Goal: Information Seeking & Learning: Learn about a topic

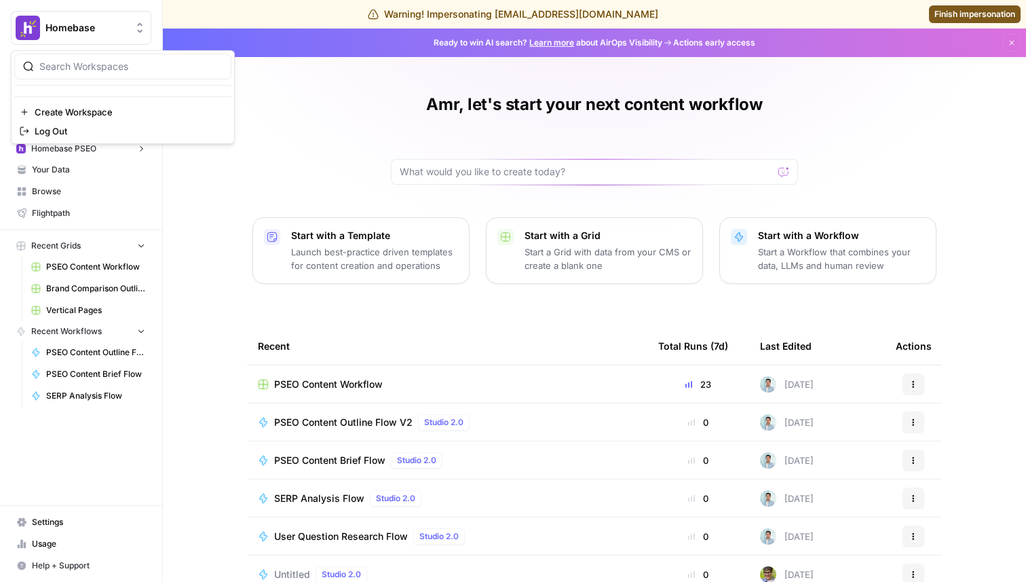
click at [68, 31] on span "Homebase" at bounding box center [86, 28] width 82 height 14
type input "carta"
click at [96, 93] on button "Carta" at bounding box center [122, 102] width 217 height 22
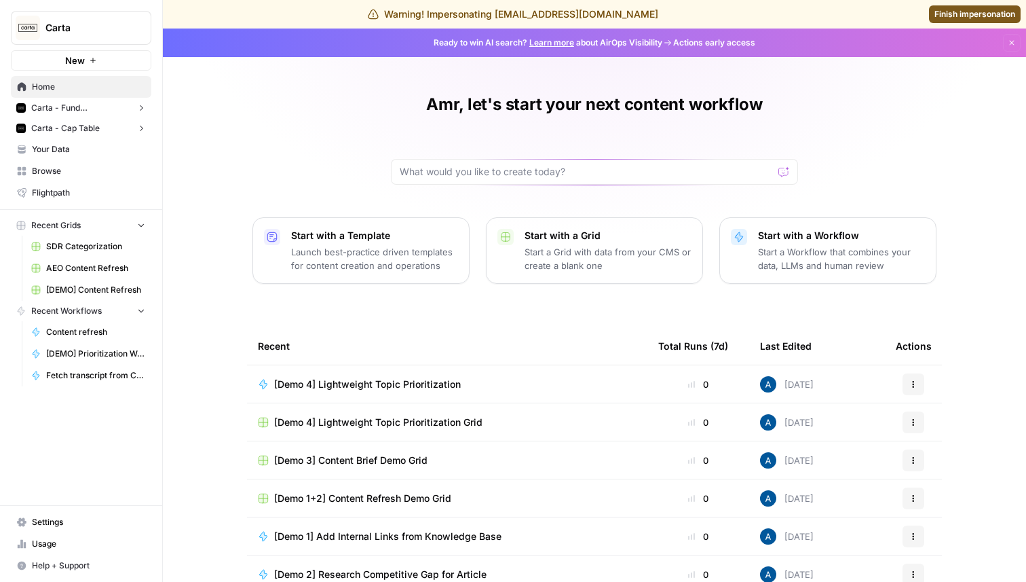
click at [92, 114] on button "Carta - Fund Administration" at bounding box center [81, 108] width 141 height 20
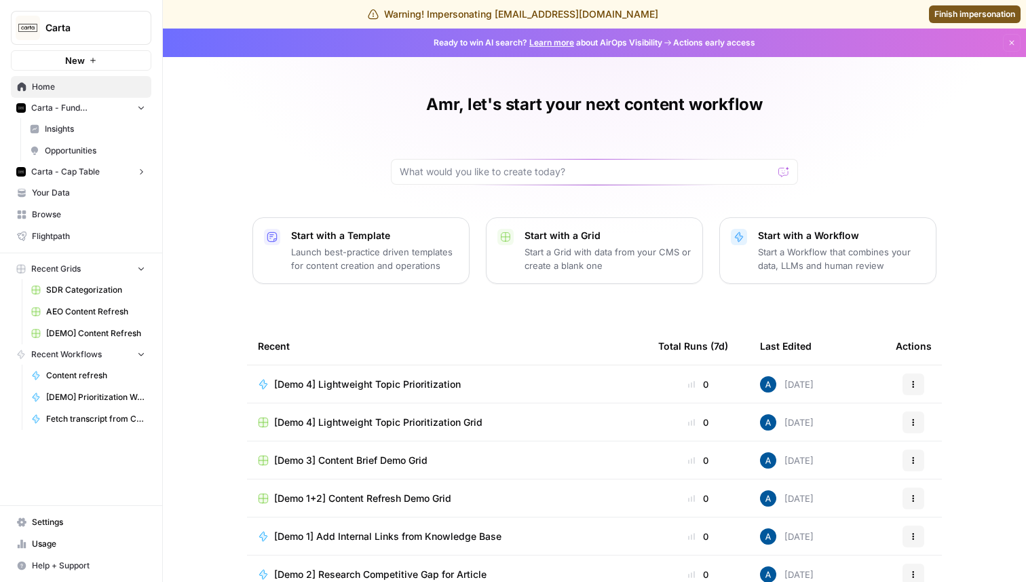
click at [97, 134] on span "Insights" at bounding box center [95, 129] width 100 height 12
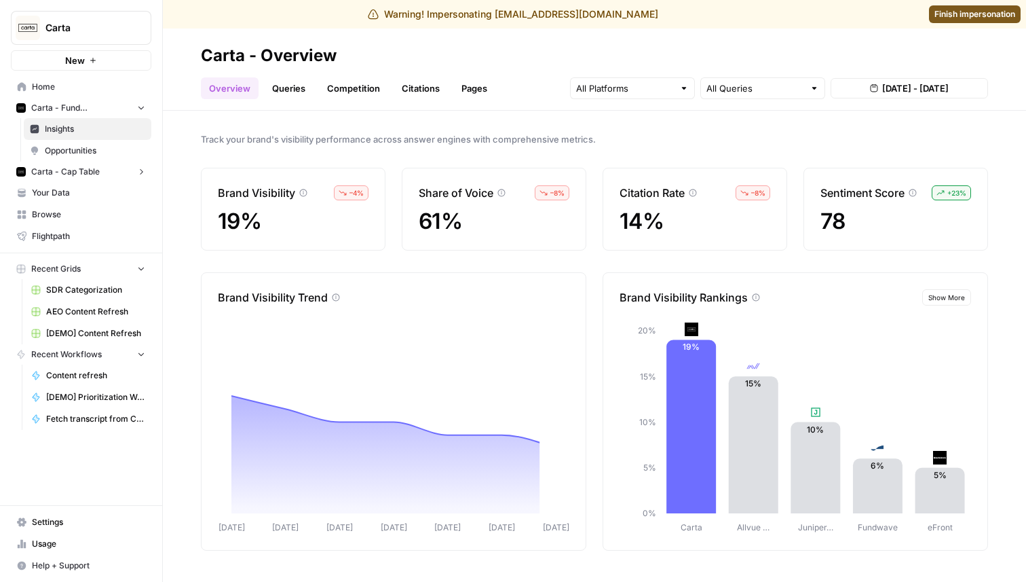
click at [287, 82] on link "Queries" at bounding box center [289, 88] width 50 height 22
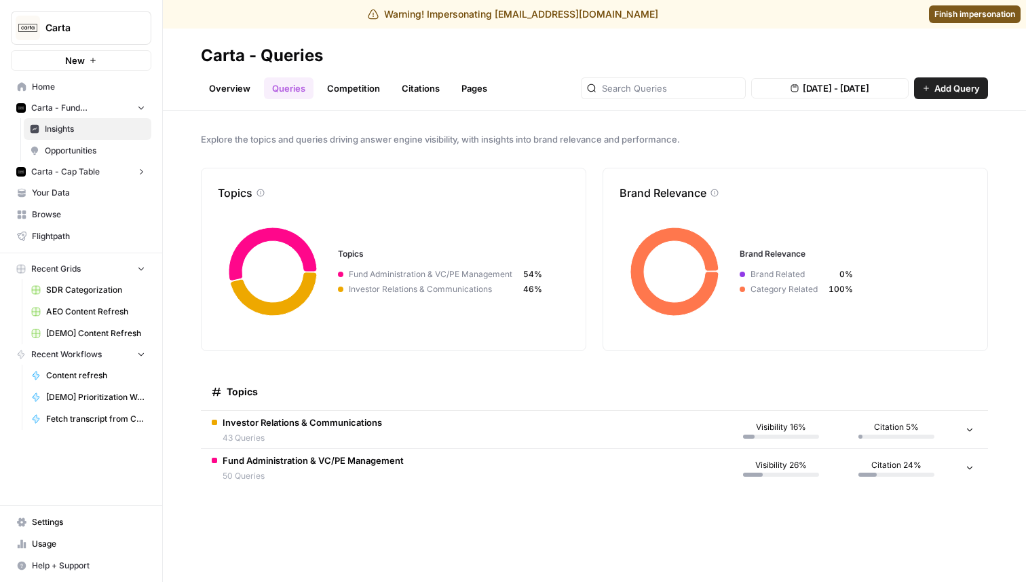
click at [344, 418] on span "Investor Relations & Communications" at bounding box center [303, 422] width 160 height 14
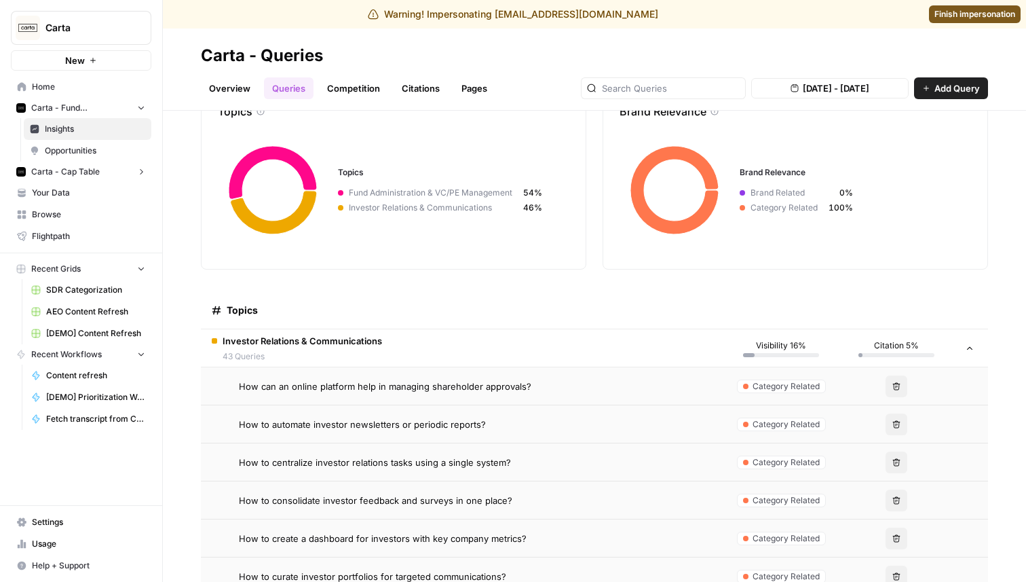
scroll to position [117, 0]
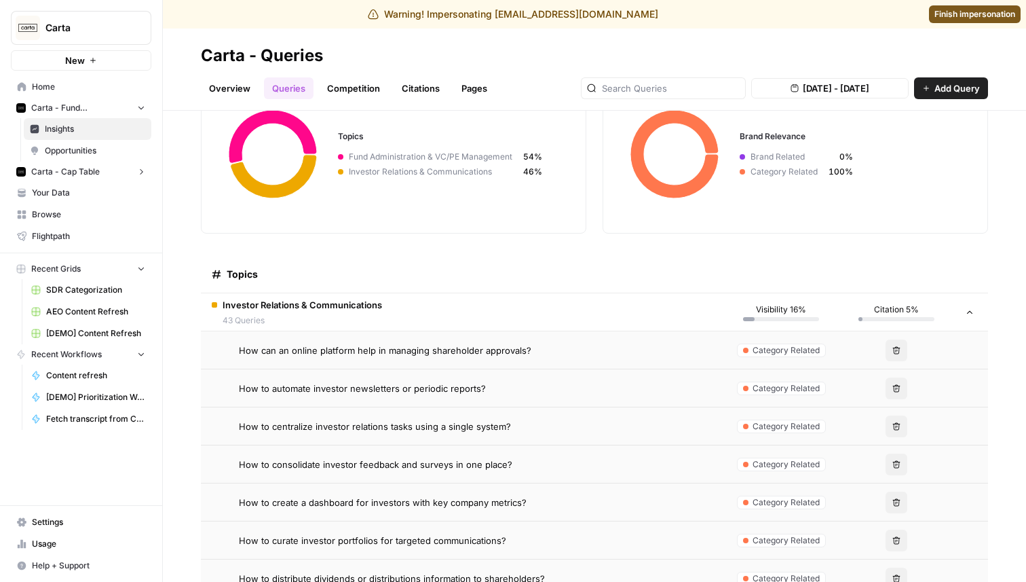
click at [392, 355] on span "How can an online platform help in managing shareholder approvals?" at bounding box center [385, 351] width 293 height 14
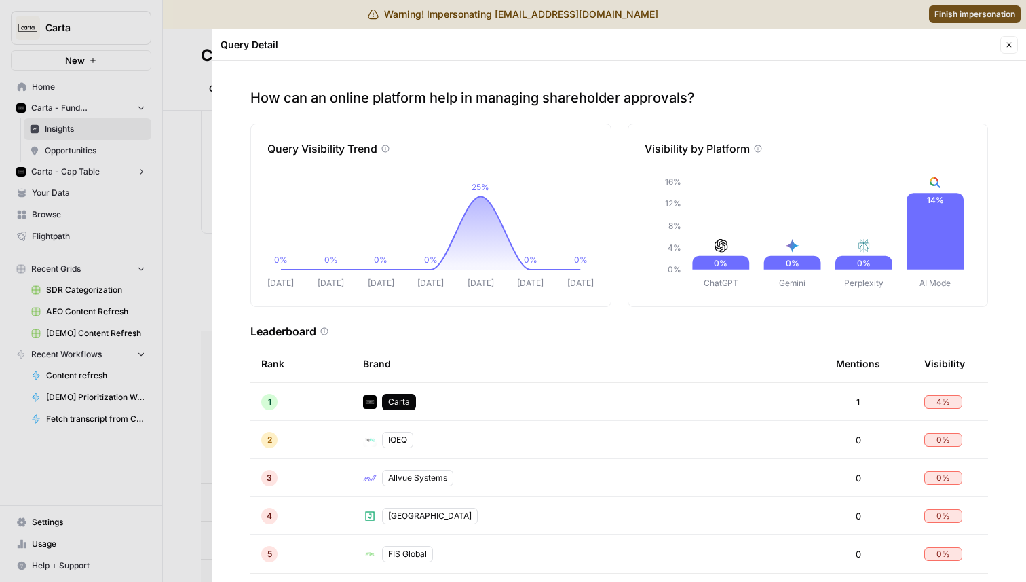
click at [169, 162] on div at bounding box center [513, 291] width 1026 height 582
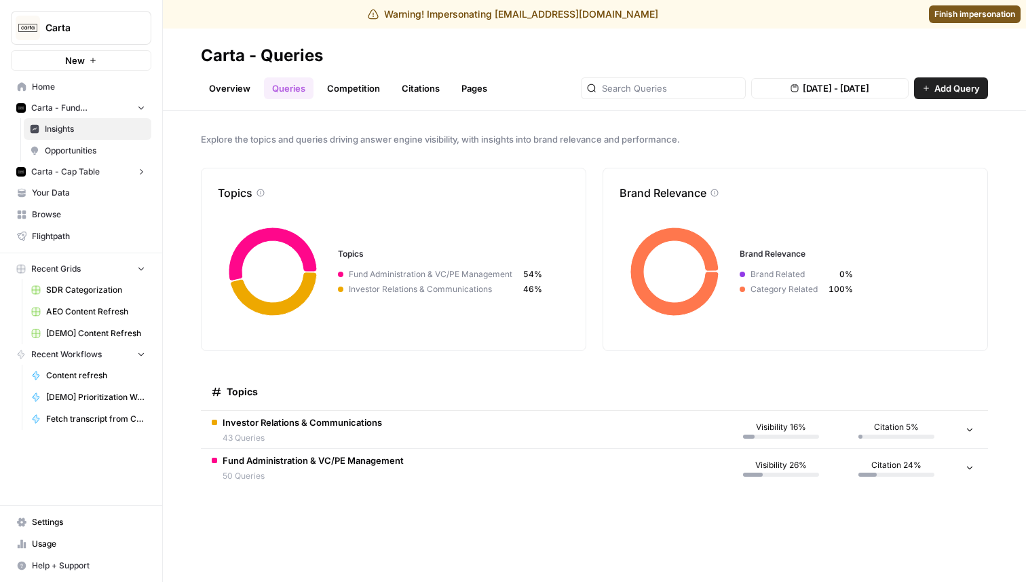
click at [351, 92] on link "Competition" at bounding box center [353, 88] width 69 height 22
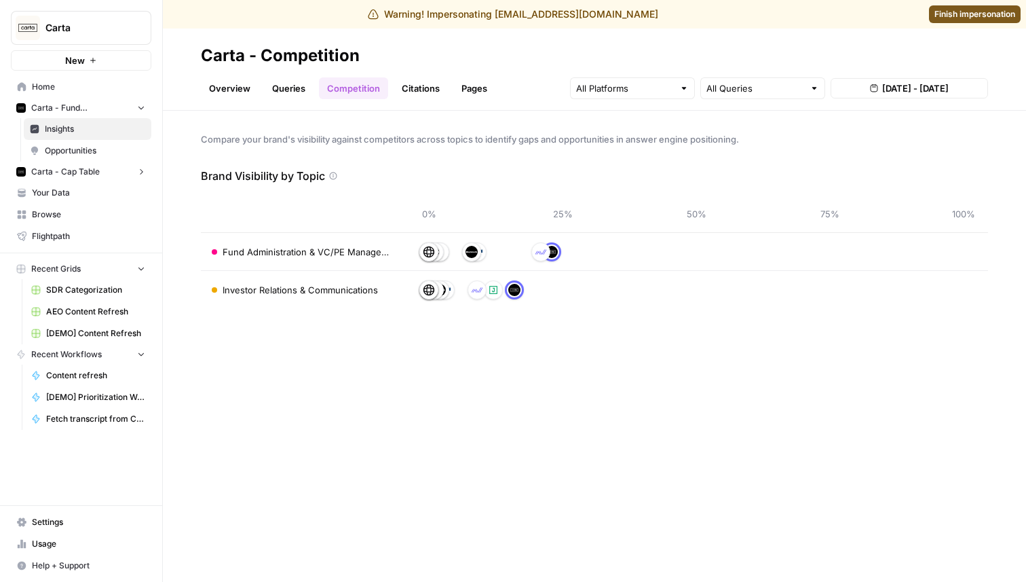
click at [426, 83] on link "Citations" at bounding box center [421, 88] width 54 height 22
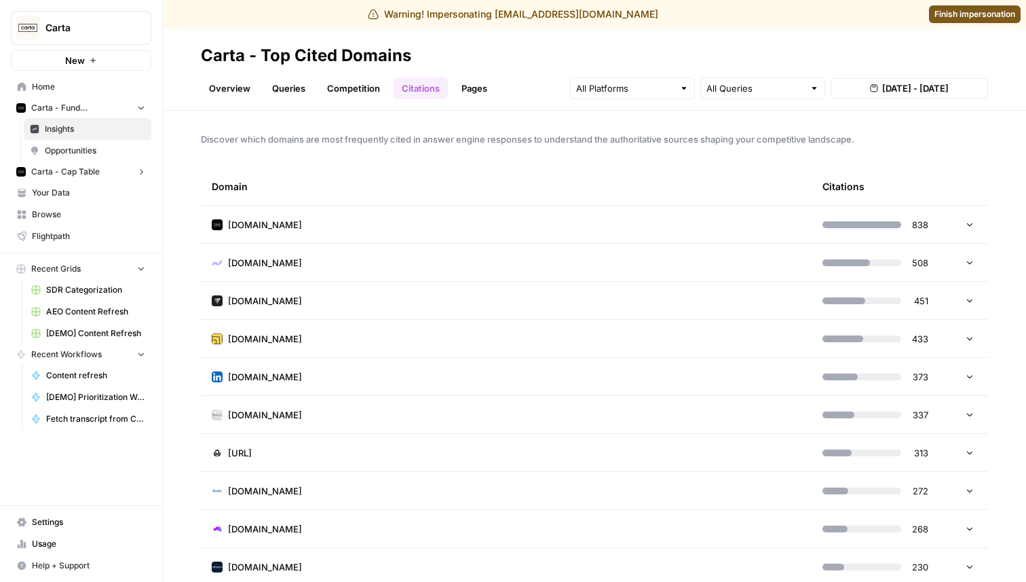
click at [344, 216] on td "carta.com" at bounding box center [506, 224] width 611 height 37
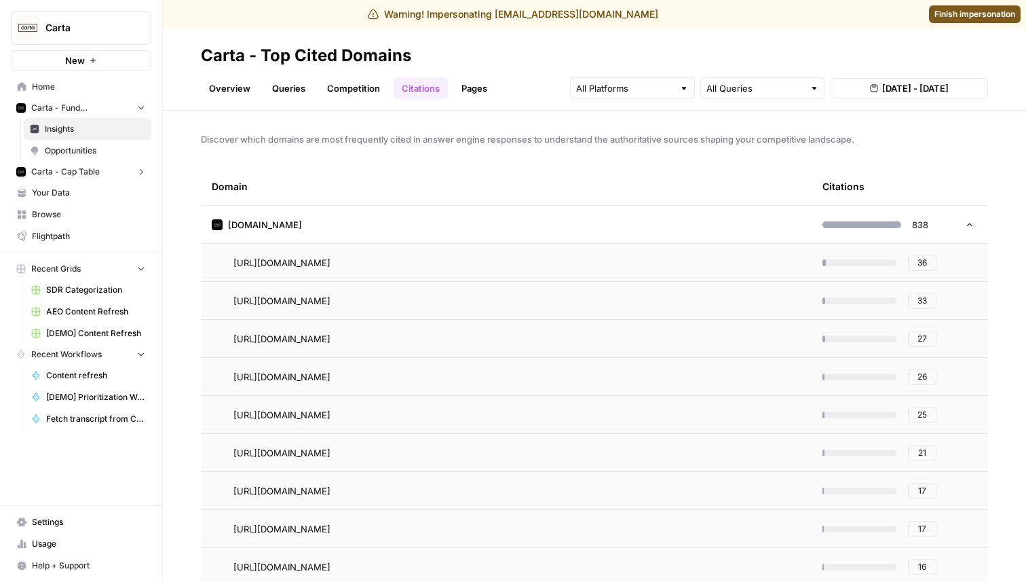
click at [478, 94] on link "Pages" at bounding box center [474, 88] width 42 height 22
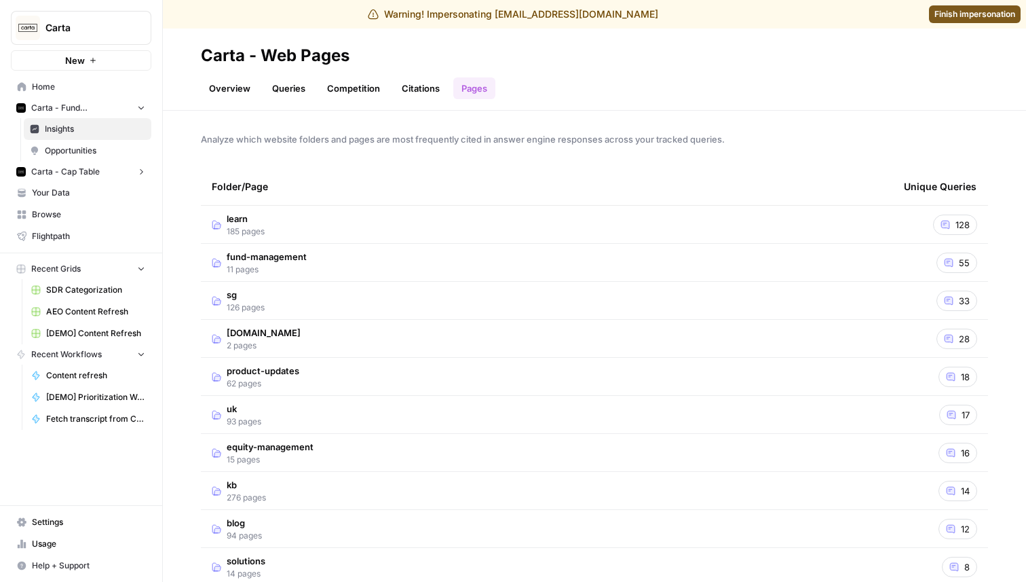
click at [478, 227] on td "learn 185 pages" at bounding box center [547, 224] width 692 height 37
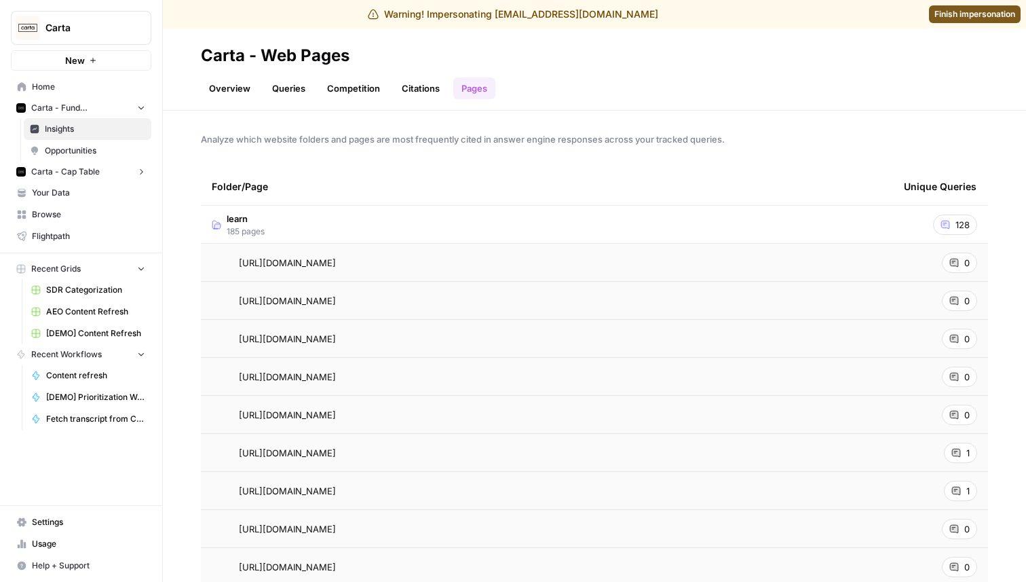
click at [460, 218] on td "learn 185 pages" at bounding box center [547, 224] width 692 height 37
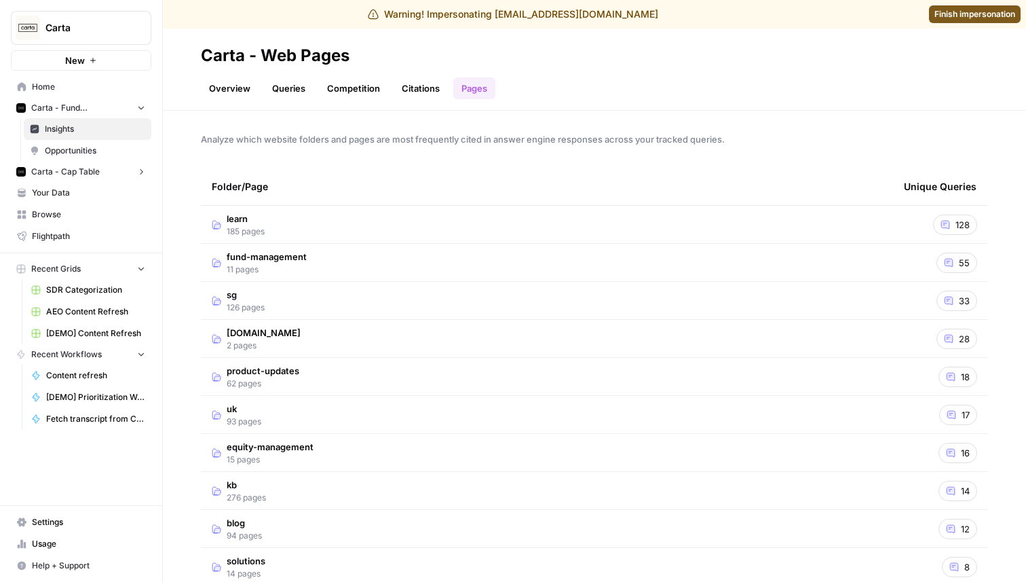
click at [869, 213] on td "learn 185 pages" at bounding box center [547, 224] width 692 height 37
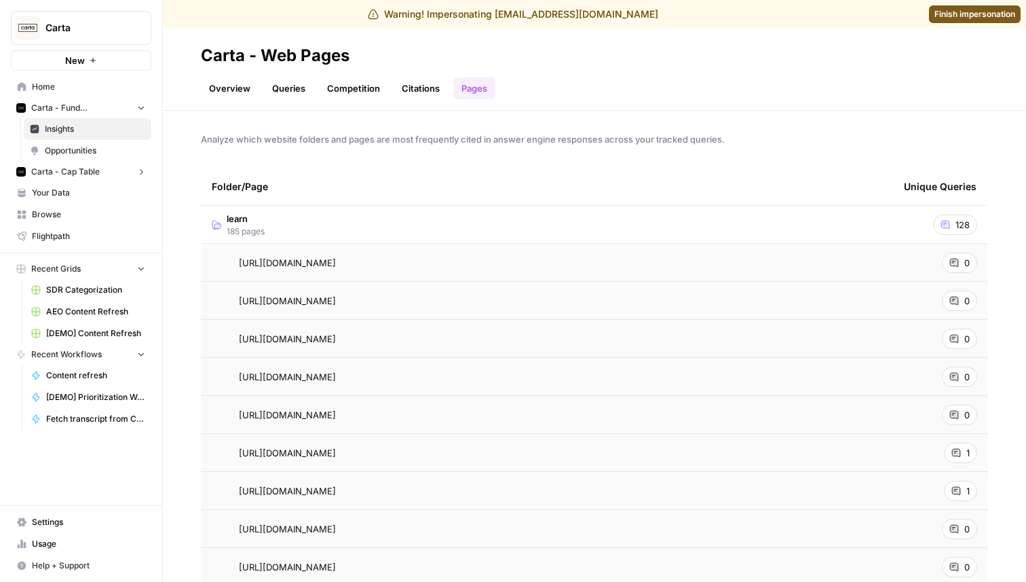
click at [869, 213] on td "learn 185 pages" at bounding box center [547, 224] width 692 height 37
